Goal: Browse casually

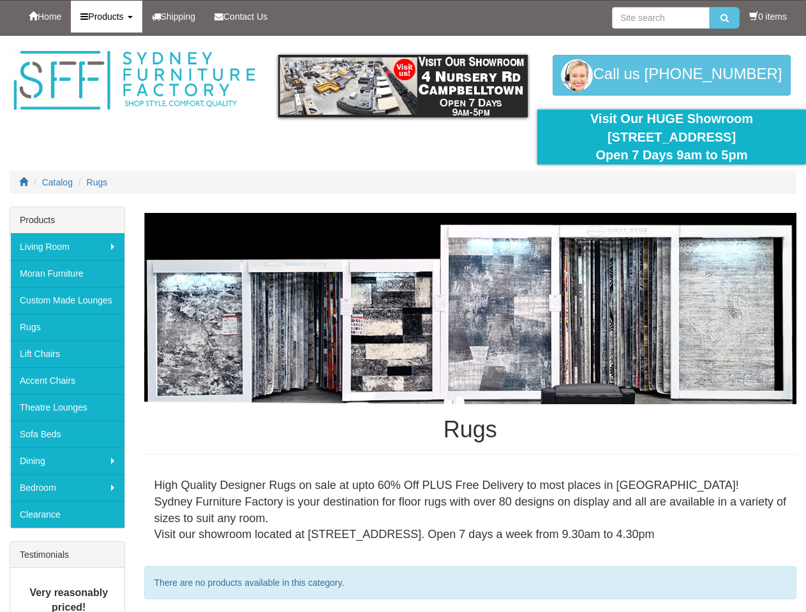
click at [110, 17] on span "Products" at bounding box center [105, 16] width 35 height 10
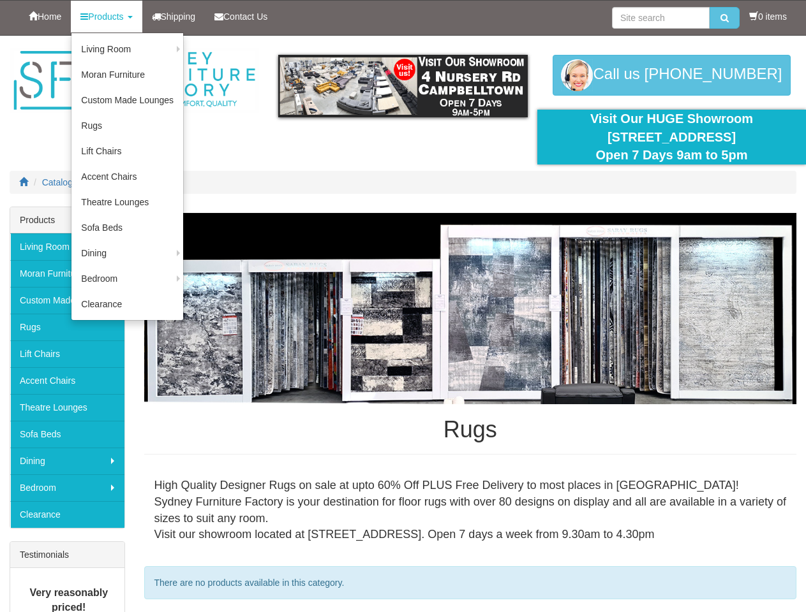
click at [402, 86] on img at bounding box center [402, 86] width 249 height 63
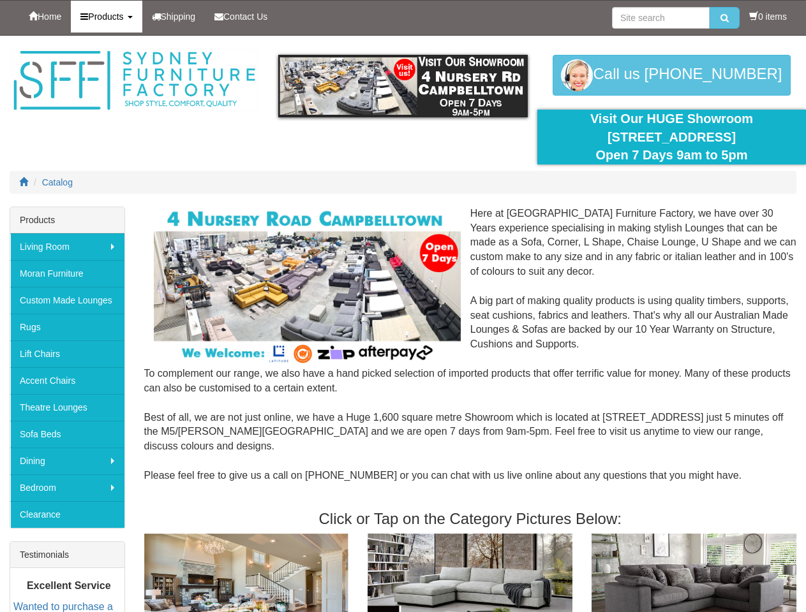
click at [110, 17] on span "Products" at bounding box center [105, 16] width 35 height 10
click at [402, 86] on img at bounding box center [402, 86] width 249 height 63
